Goal: Communication & Community: Ask a question

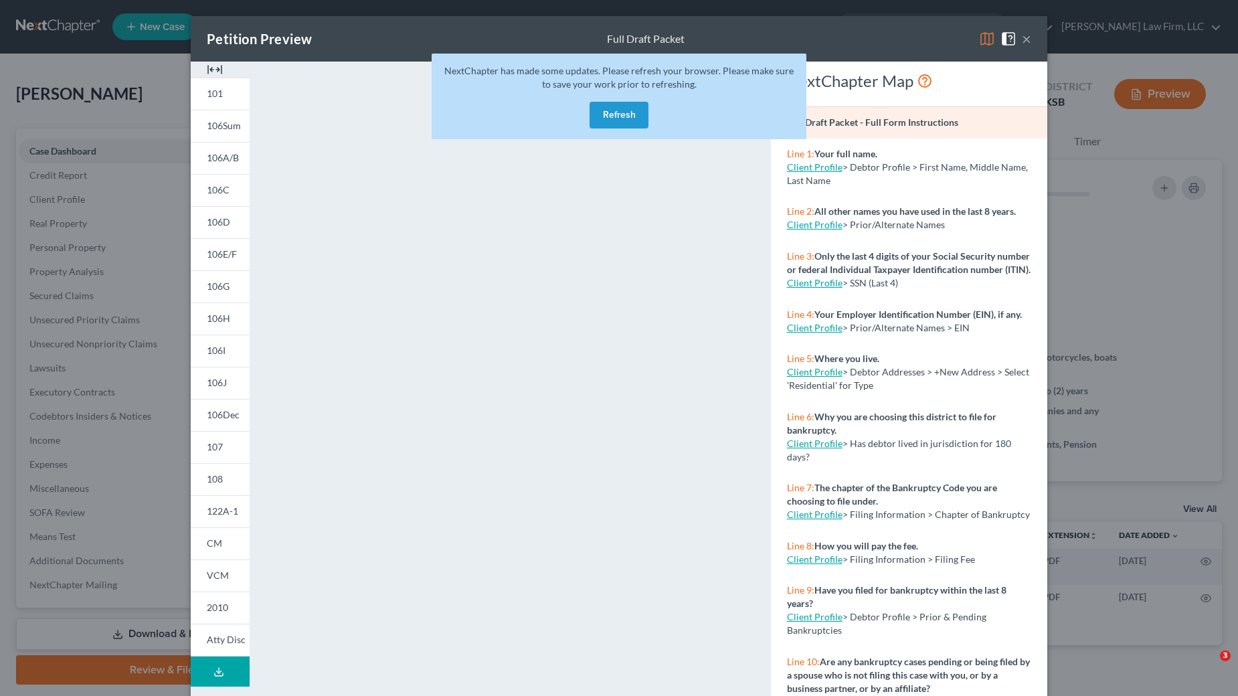
select select "4"
select select "0"
click at [605, 114] on button "Refresh" at bounding box center [619, 115] width 59 height 27
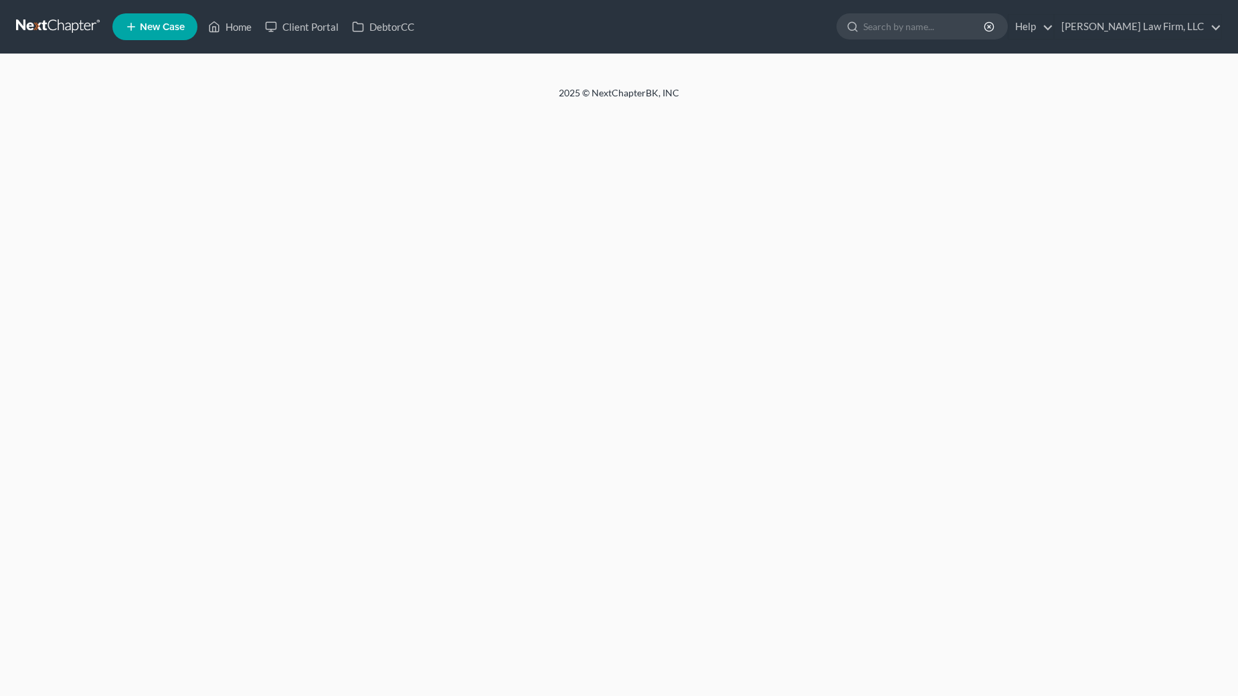
select select "4"
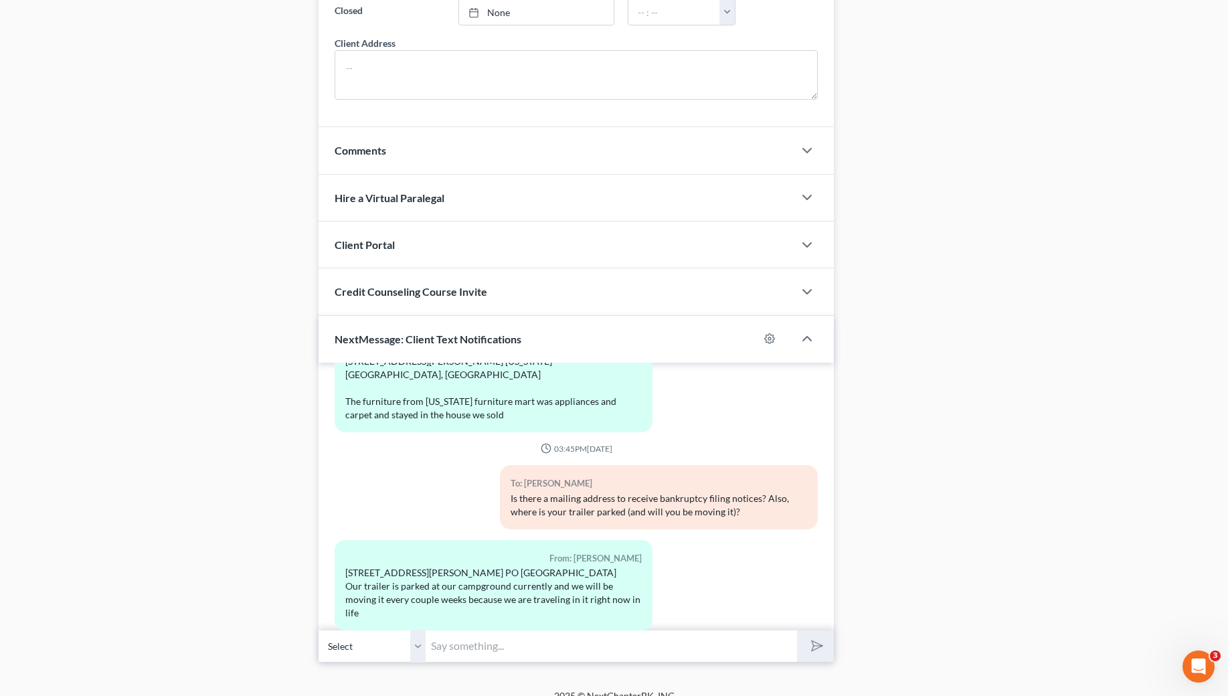
scroll to position [1039, 0]
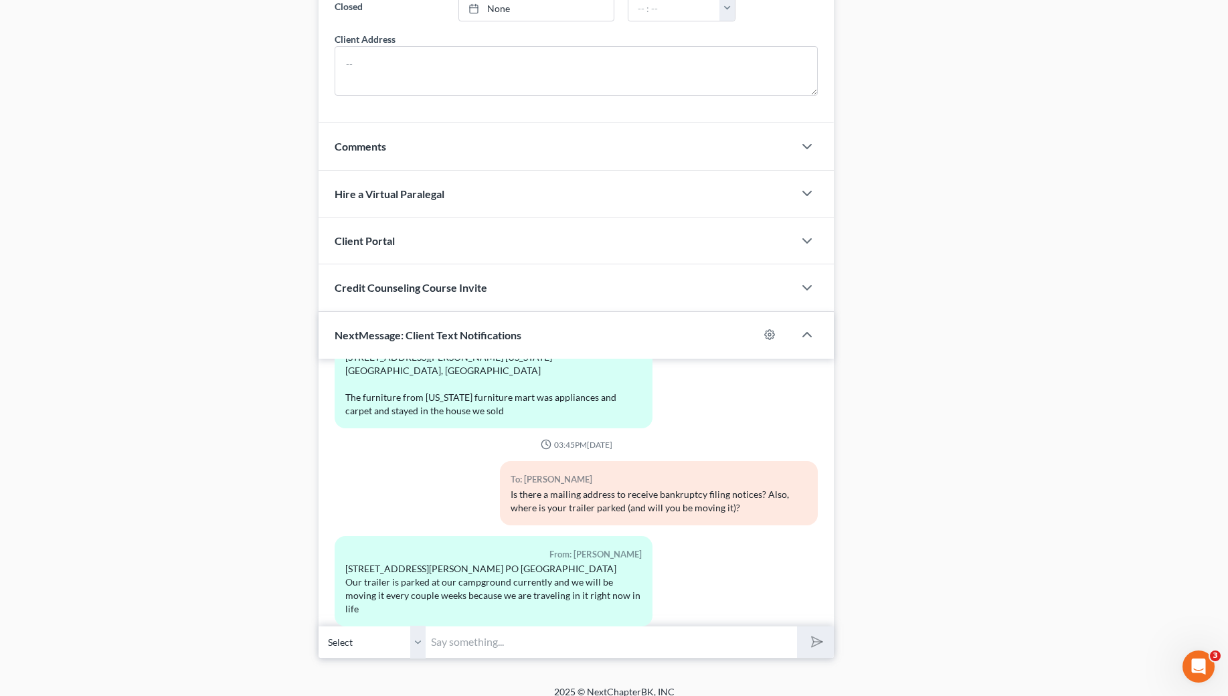
click at [515, 630] on input "text" at bounding box center [611, 642] width 371 height 33
drag, startPoint x: 663, startPoint y: 628, endPoint x: 749, endPoint y: 627, distance: 86.3
click at [749, 627] on input "Hi Paige, I am going through your file and think it would be easiest to get som…" at bounding box center [611, 642] width 371 height 33
drag, startPoint x: 749, startPoint y: 627, endPoint x: 756, endPoint y: 626, distance: 6.7
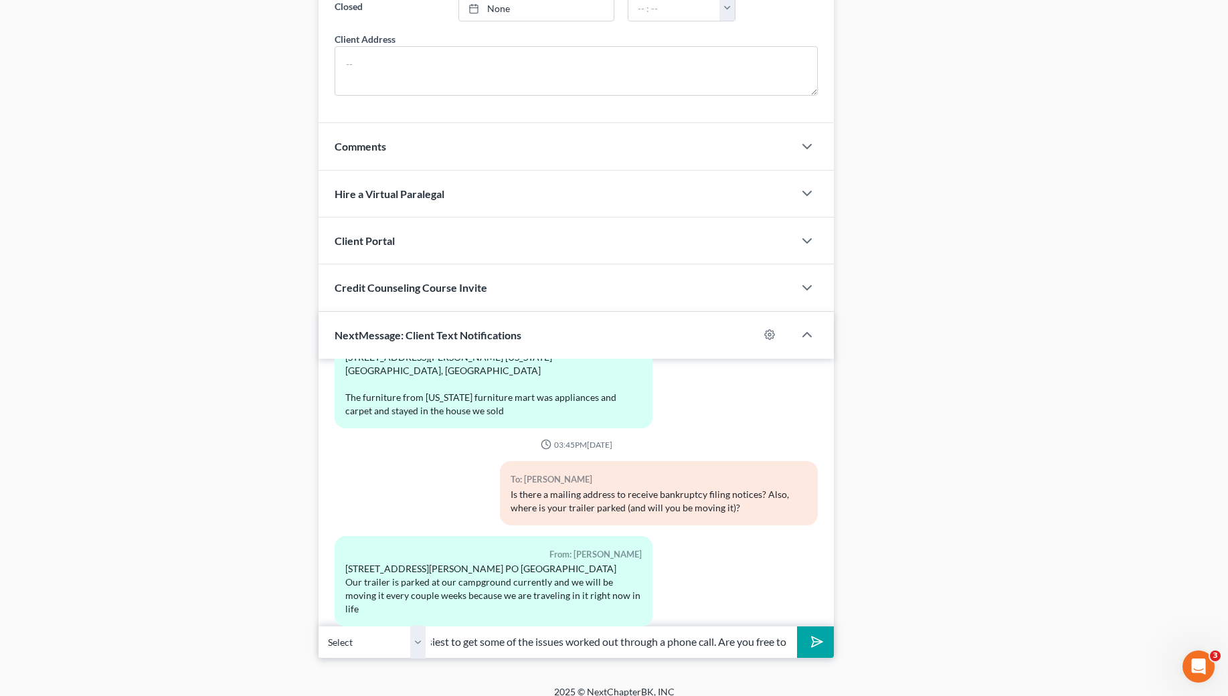
click at [750, 627] on input "Hi Paige, I am going through your file and think it would be easiest to get som…" at bounding box center [611, 642] width 371 height 33
click at [788, 626] on input "Hi Paige, I am going through your file and think it would be easiest to get som…" at bounding box center [611, 642] width 371 height 33
drag, startPoint x: 788, startPoint y: 630, endPoint x: 665, endPoint y: 636, distance: 123.3
click at [665, 636] on input "Hi Paige, I am going through your file and think it would be easiest to get som…" at bounding box center [611, 642] width 371 height 33
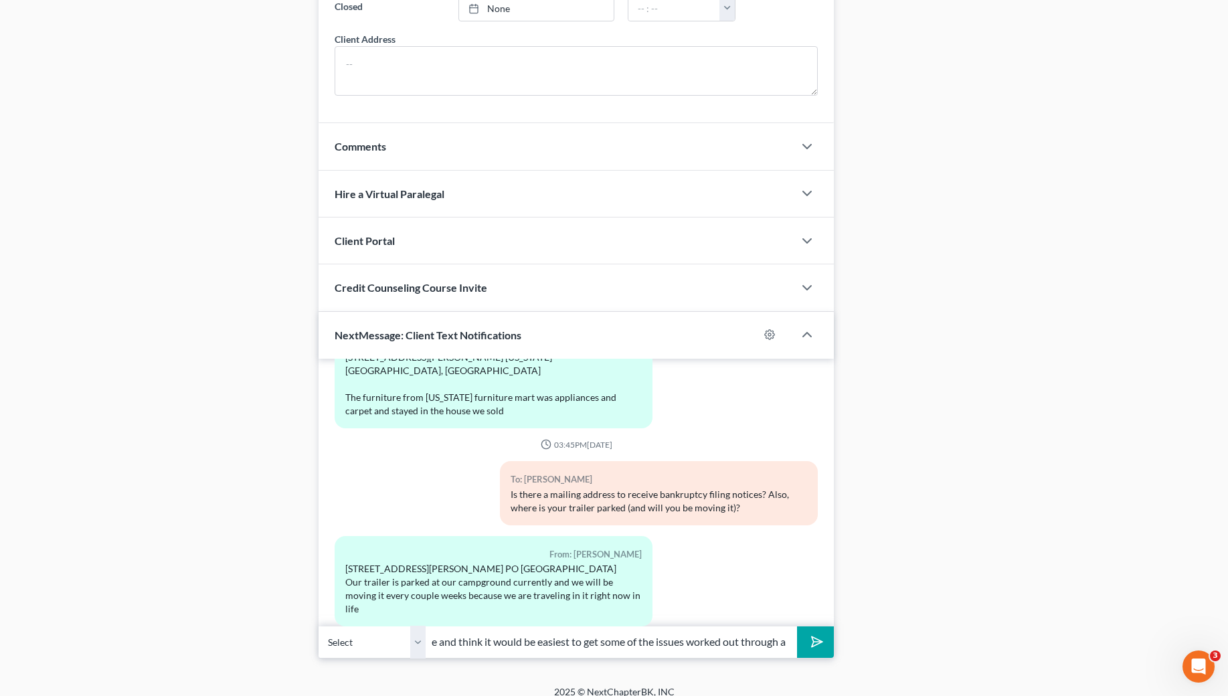
type input "Hi Paige, I am going through your file and think it would be easiest to get som…"
click at [797, 626] on button "submit" at bounding box center [815, 641] width 37 height 31
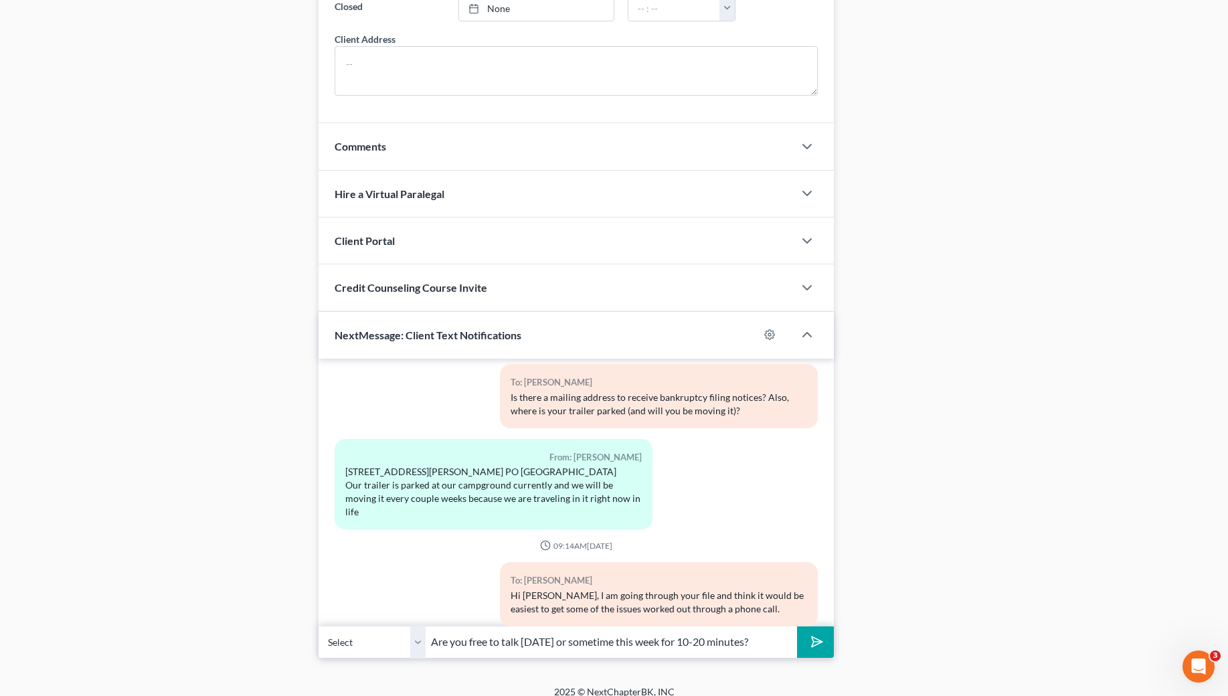
type input "Are you free to talk today or sometime this week for 10-20 minutes?"
click at [797, 626] on button "submit" at bounding box center [815, 641] width 37 height 31
